Goal: Task Accomplishment & Management: Use online tool/utility

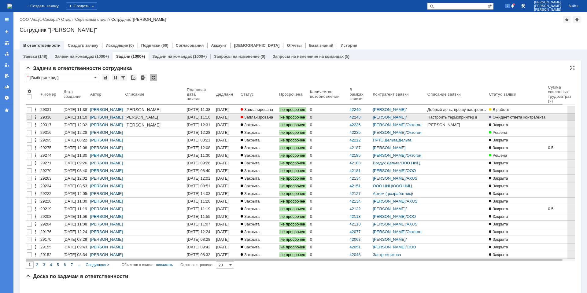
click at [205, 117] on div "[DATE] 11:10" at bounding box center [199, 117] width 24 height 5
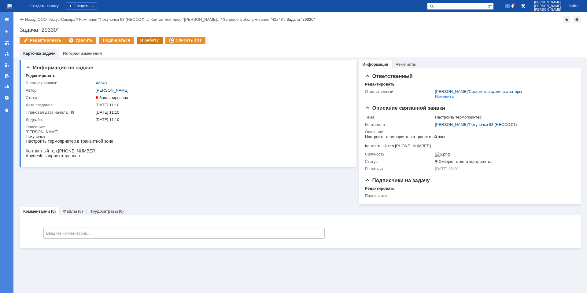
click at [142, 42] on div "В работу" at bounding box center [150, 40] width 26 height 7
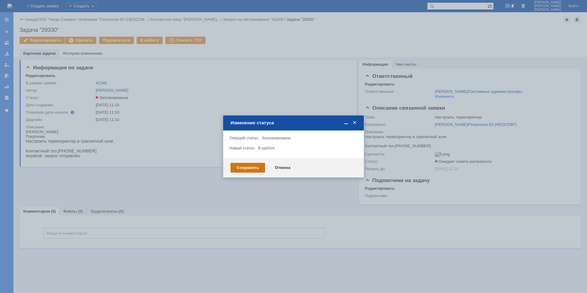
click at [253, 167] on div "Сохранить" at bounding box center [248, 168] width 35 height 10
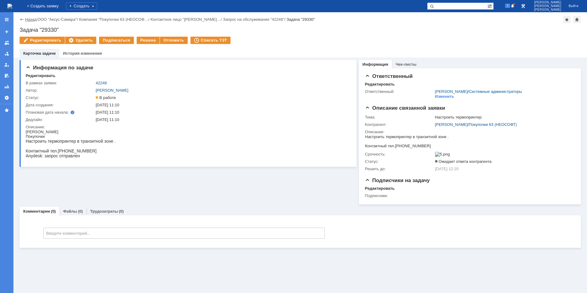
click at [28, 19] on link "Назад" at bounding box center [30, 19] width 11 height 5
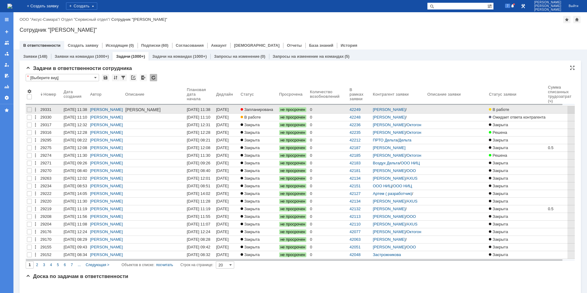
click at [207, 111] on div "[DATE] 11:38" at bounding box center [199, 109] width 24 height 5
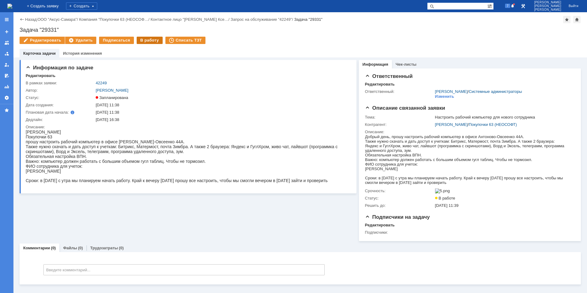
click at [139, 39] on div "В работу" at bounding box center [150, 40] width 26 height 7
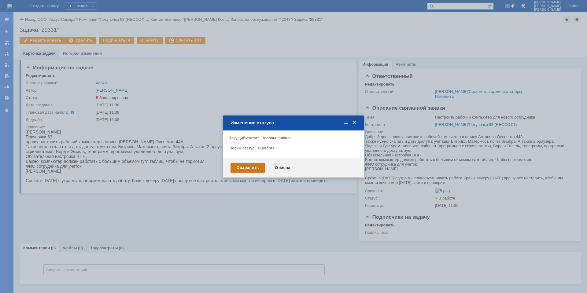
click at [244, 167] on div "Сохранить" at bounding box center [248, 168] width 35 height 10
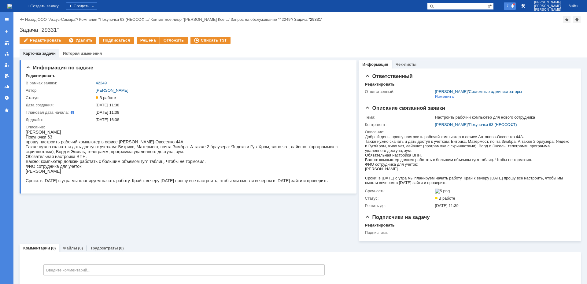
click at [511, 7] on span "7" at bounding box center [508, 6] width 6 height 4
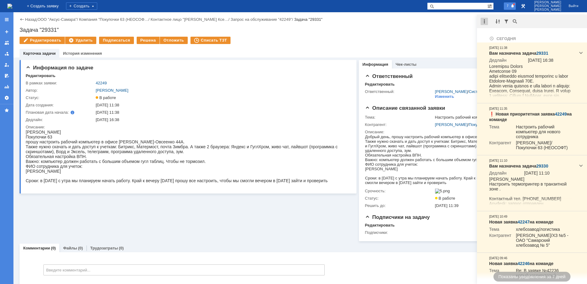
click at [484, 22] on div at bounding box center [484, 21] width 7 height 7
click at [498, 38] on div "Отметить уведомления прочитанными" at bounding box center [527, 37] width 82 height 4
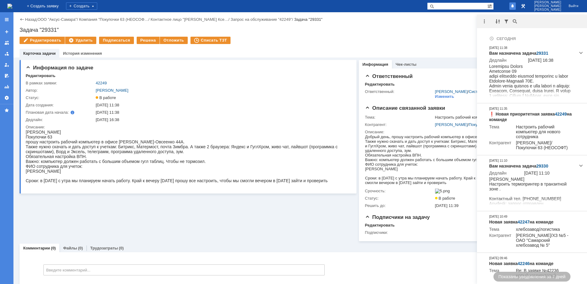
click at [457, 32] on div "Задача "29331"" at bounding box center [300, 30] width 561 height 6
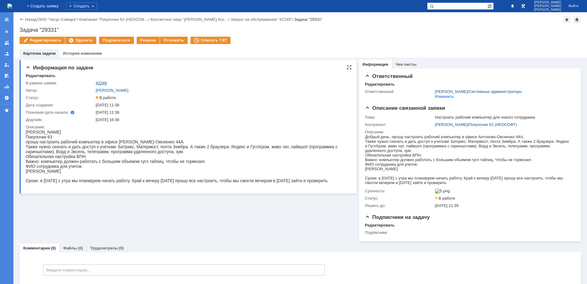
click at [99, 81] on link "42249" at bounding box center [101, 83] width 11 height 5
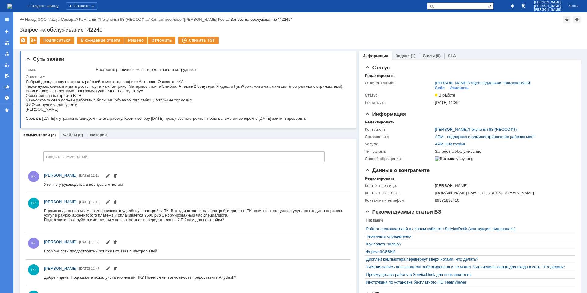
click at [12, 6] on img at bounding box center [9, 6] width 5 height 5
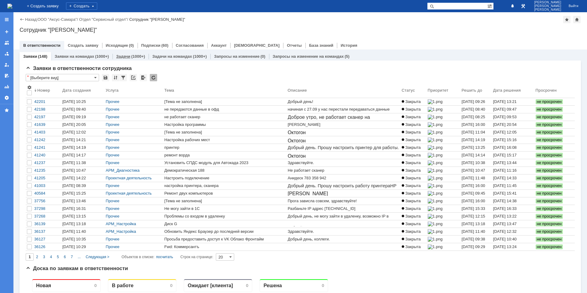
click at [135, 58] on div "(1000+)" at bounding box center [138, 56] width 14 height 5
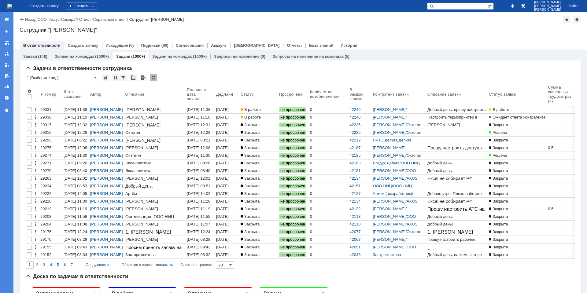
click at [361, 116] on link "42248" at bounding box center [355, 117] width 11 height 5
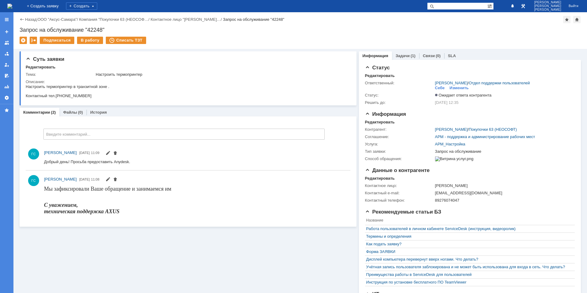
click at [12, 4] on img at bounding box center [9, 6] width 5 height 5
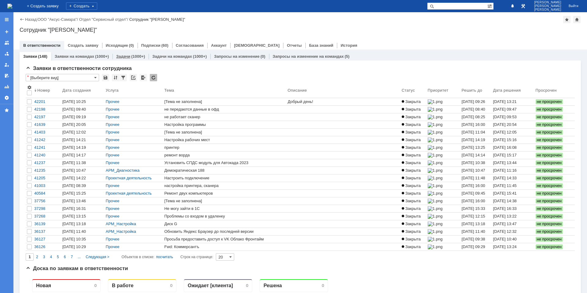
click at [134, 57] on div "(1000+)" at bounding box center [138, 56] width 14 height 5
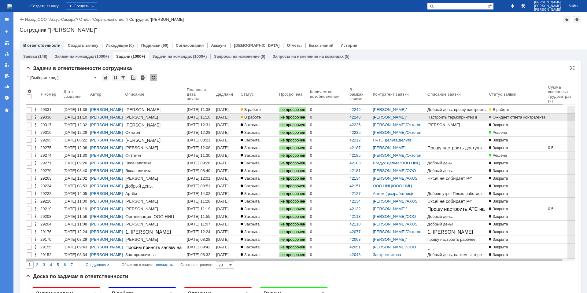
click at [151, 116] on div "[PERSON_NAME]" at bounding box center [154, 117] width 59 height 5
click at [191, 116] on div "[DATE] 11:10" at bounding box center [199, 117] width 24 height 5
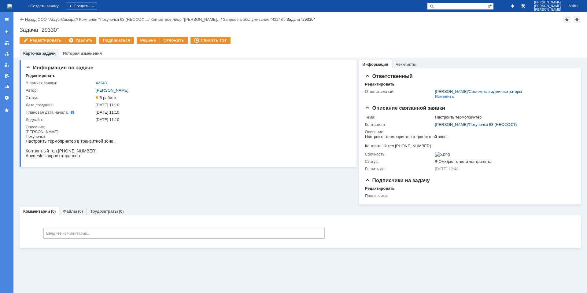
click at [31, 18] on link "Назад" at bounding box center [30, 19] width 11 height 5
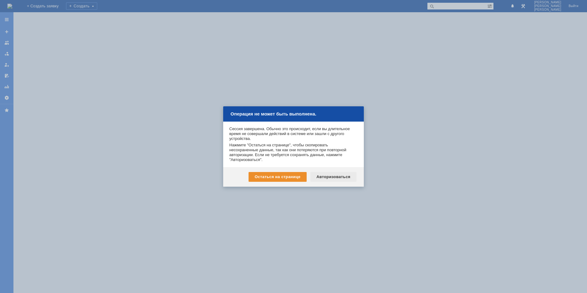
click at [336, 178] on div "Авторизоваться" at bounding box center [333, 177] width 46 height 10
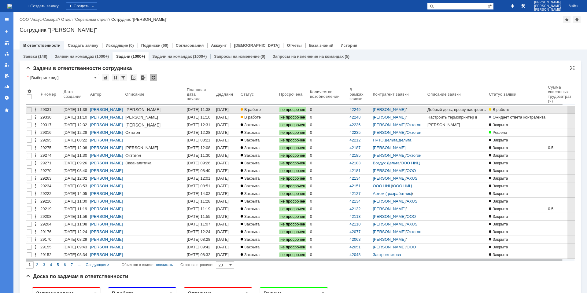
click at [194, 111] on div "[DATE] 11:38" at bounding box center [199, 109] width 24 height 5
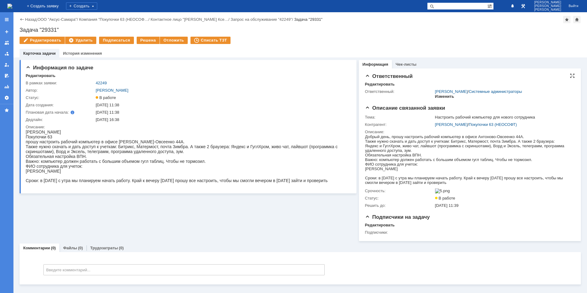
click at [439, 98] on div "Изменить" at bounding box center [444, 96] width 19 height 5
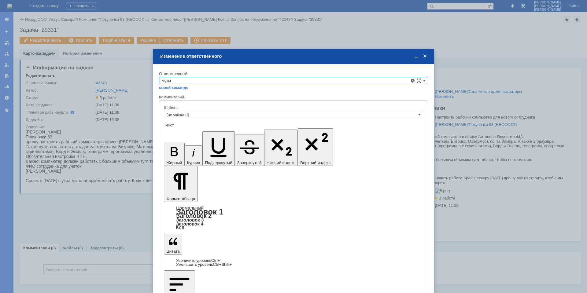
click at [197, 128] on span "Мукминьзянов Раиль Рамильевич" at bounding box center [294, 130] width 264 height 5
type input "Мукминьзянов Раиль Рамильевич"
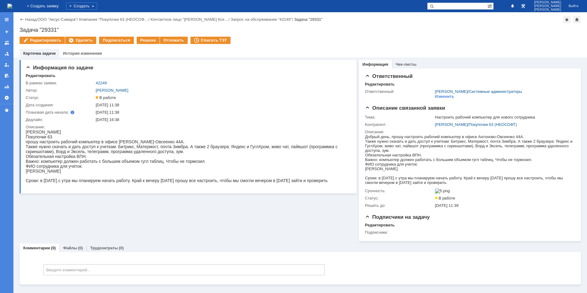
click at [12, 6] on img at bounding box center [9, 6] width 5 height 5
